Goal: Task Accomplishment & Management: Use online tool/utility

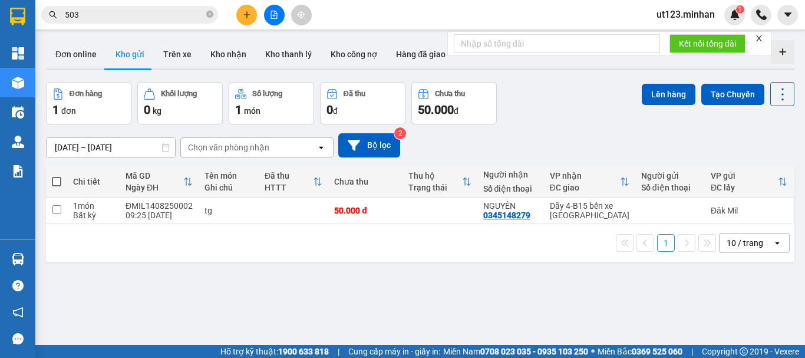
scroll to position [54, 0]
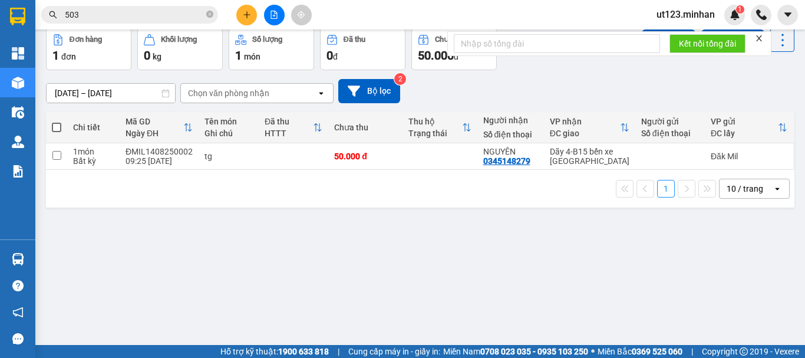
click at [270, 18] on icon "file-add" at bounding box center [274, 15] width 8 height 8
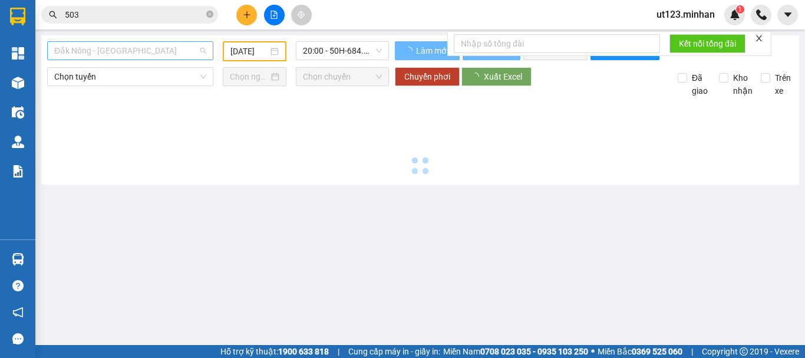
drag, startPoint x: 149, startPoint y: 42, endPoint x: 158, endPoint y: 55, distance: 16.2
click at [150, 42] on span "Đắk Nông - [GEOGRAPHIC_DATA]" at bounding box center [130, 51] width 152 height 18
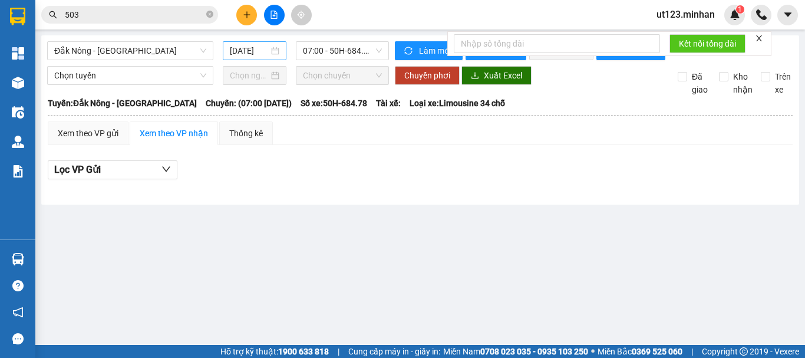
click at [263, 60] on div "[DATE]" at bounding box center [255, 50] width 64 height 19
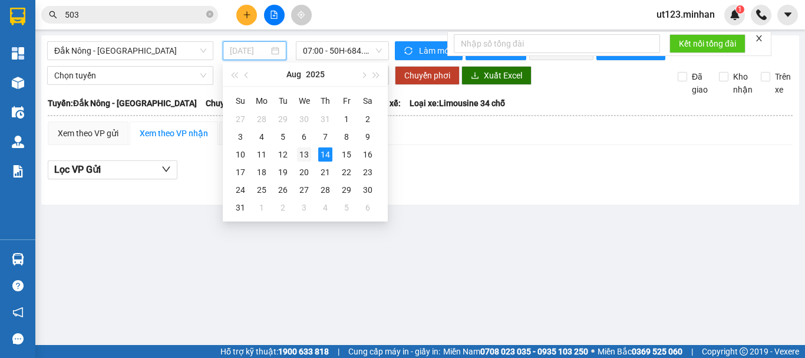
click at [307, 154] on div "13" at bounding box center [304, 154] width 14 height 14
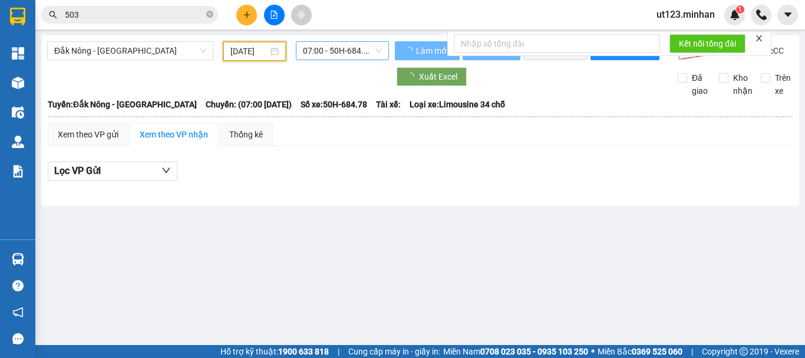
type input "[DATE]"
click at [370, 55] on span "07:00 - 50H-684.78" at bounding box center [342, 51] width 79 height 18
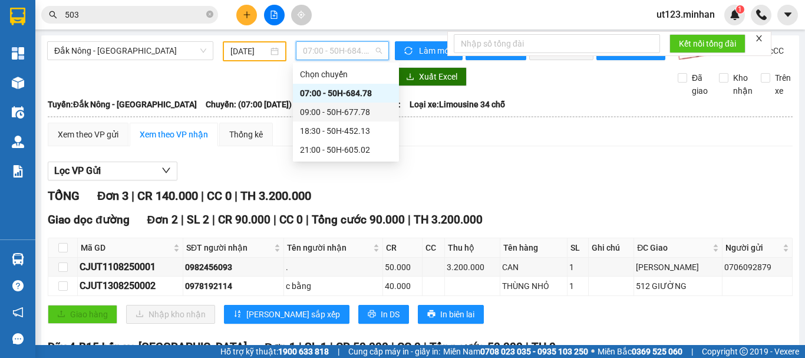
scroll to position [59, 0]
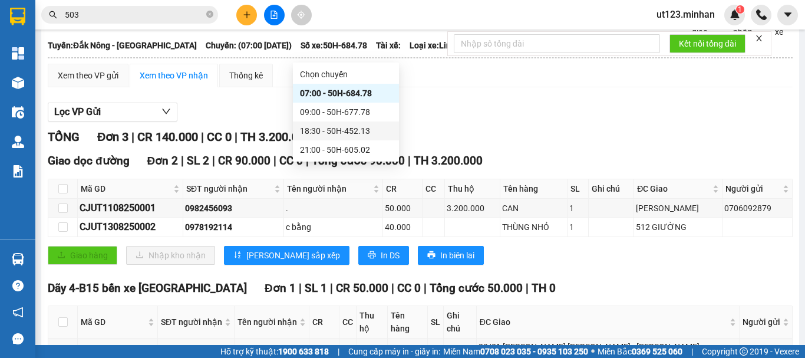
click at [357, 127] on div "18:30 - 50H-452.13" at bounding box center [346, 130] width 92 height 13
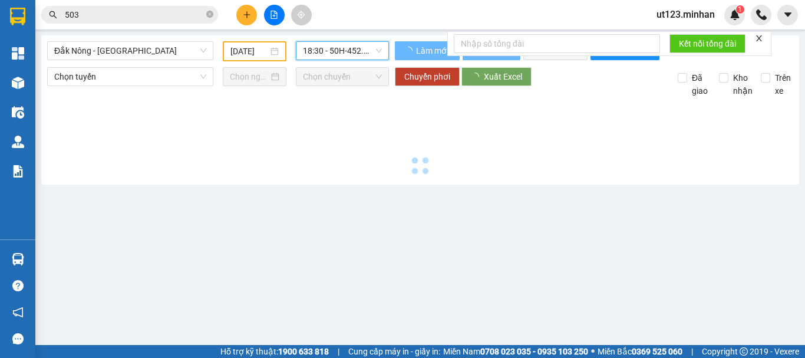
scroll to position [0, 0]
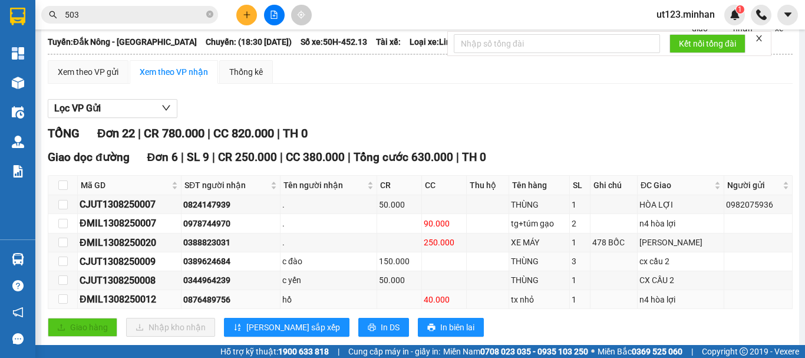
scroll to position [118, 0]
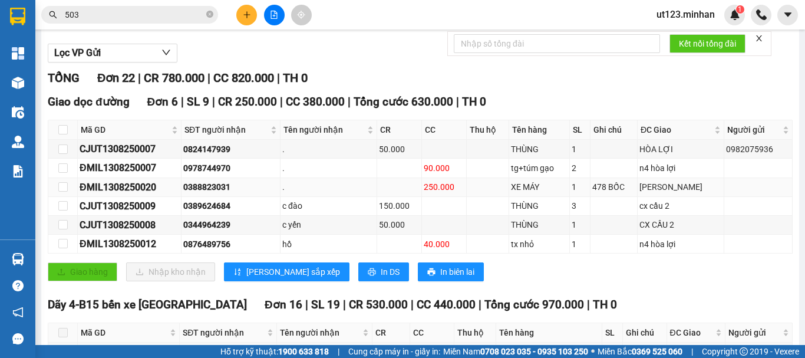
click at [203, 193] on div "0388823031" at bounding box center [230, 186] width 95 height 13
copy div "0388823031"
